Goal: Transaction & Acquisition: Purchase product/service

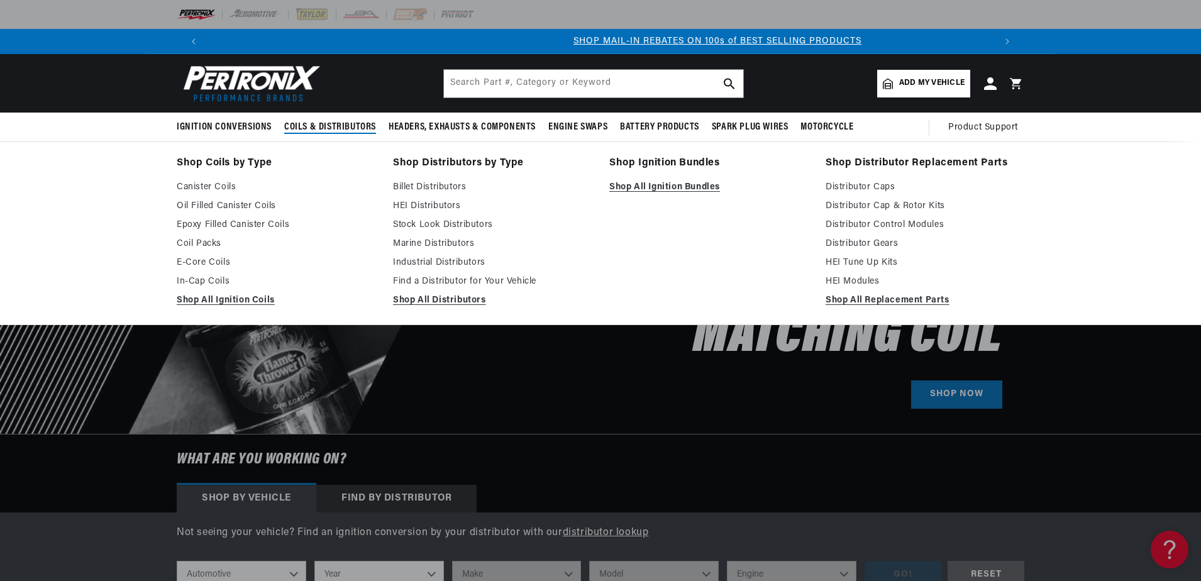
scroll to position [0, 785]
click at [228, 162] on link "Shop Coils by Type" at bounding box center [276, 164] width 199 height 18
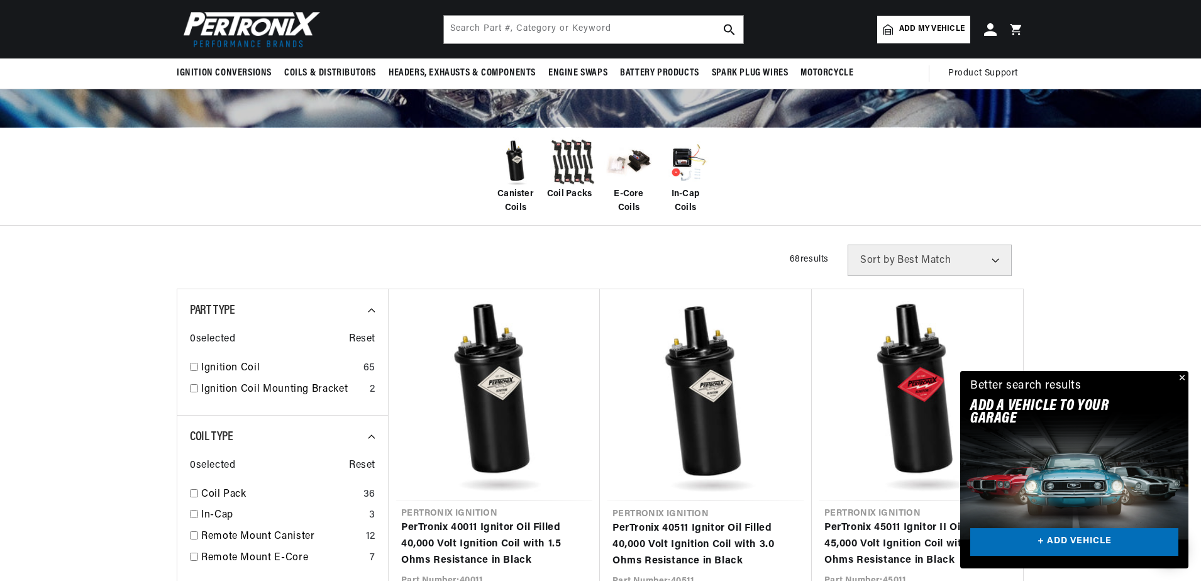
scroll to position [189, 0]
